Goal: Download file/media

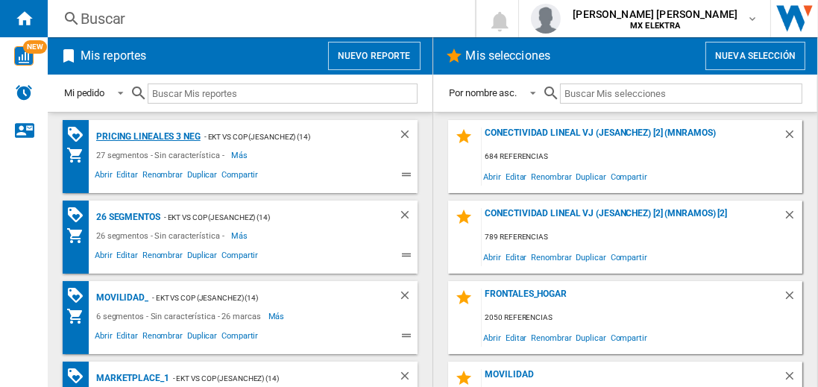
click at [148, 136] on div "Pricing lineales 3 neg" at bounding box center [146, 136] width 108 height 19
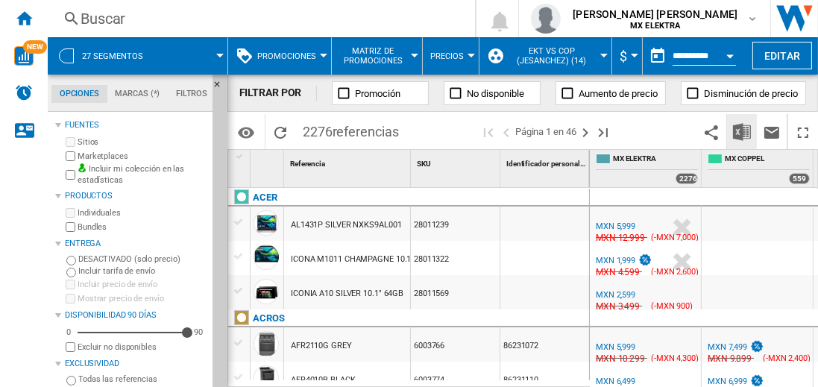
click at [743, 131] on img "Descargar en Excel" at bounding box center [742, 132] width 18 height 18
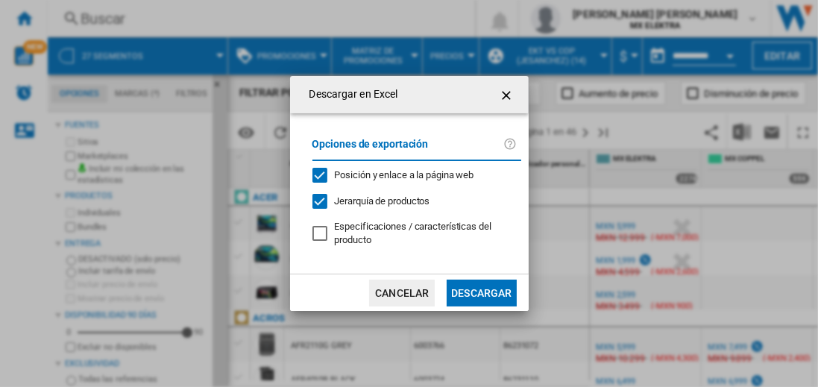
click at [481, 291] on button "Descargar" at bounding box center [481, 293] width 69 height 27
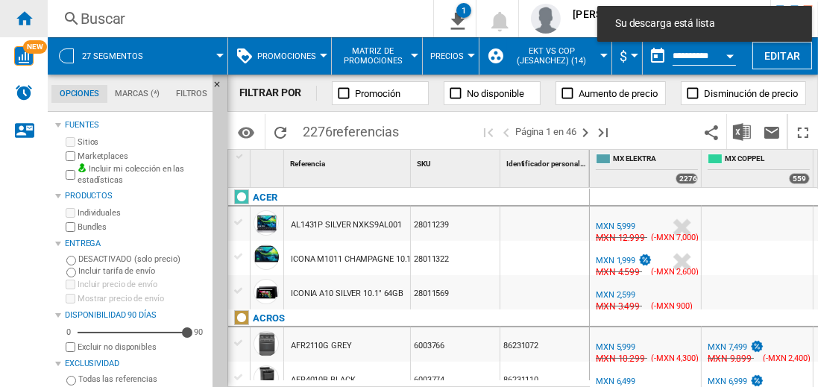
click at [24, 18] on ng-md-icon "Inicio" at bounding box center [24, 18] width 18 height 18
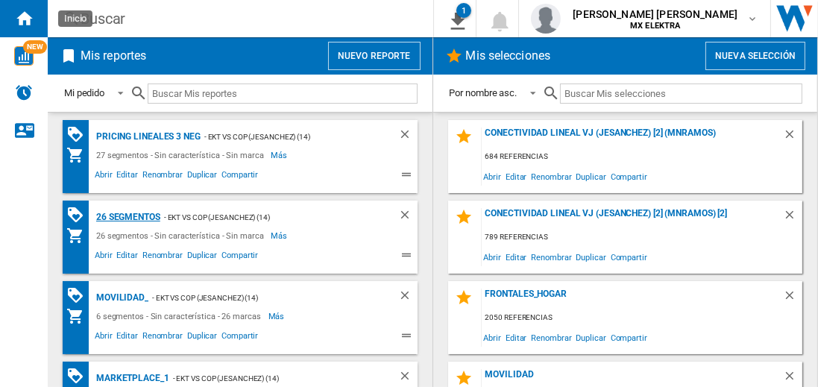
click at [129, 215] on div "26 segmentos" at bounding box center [126, 217] width 68 height 19
